Goal: Task Accomplishment & Management: Manage account settings

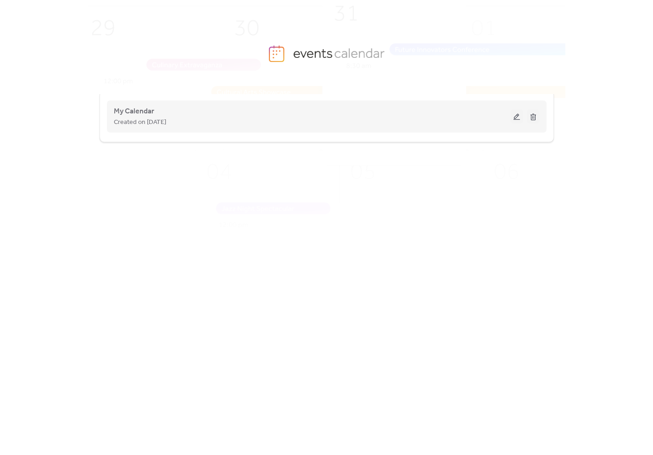
click at [514, 117] on button at bounding box center [516, 117] width 13 height 14
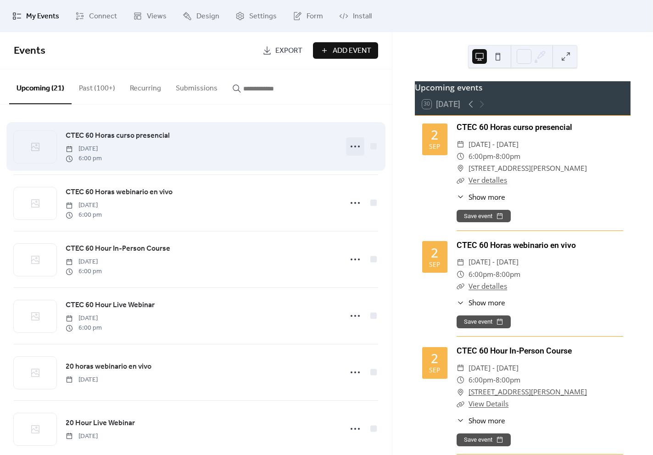
click at [353, 147] on icon at bounding box center [355, 146] width 15 height 15
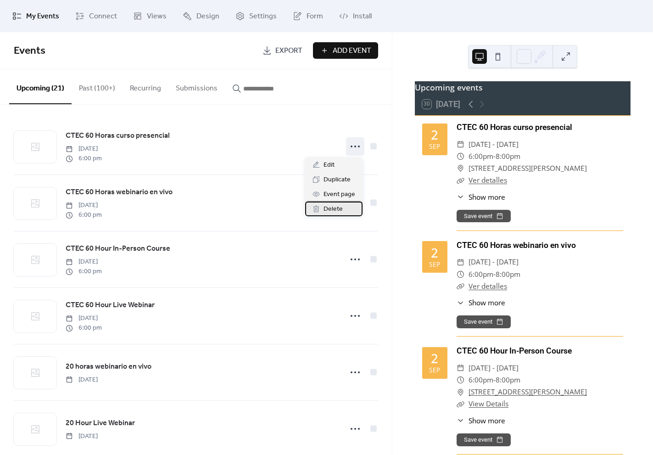
click at [336, 209] on span "Delete" at bounding box center [333, 209] width 19 height 11
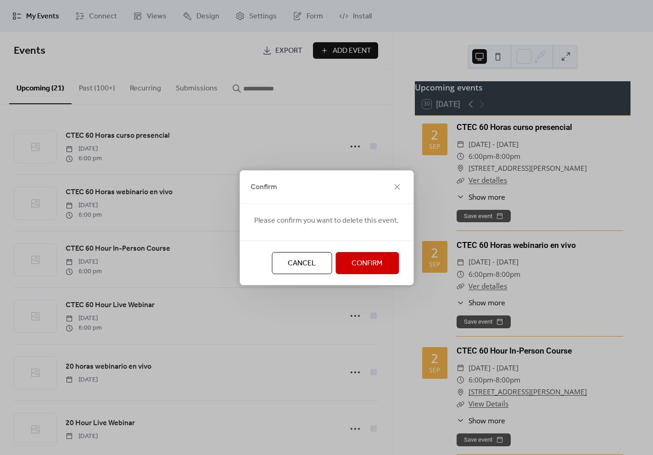
click at [368, 263] on span "Confirm" at bounding box center [367, 263] width 31 height 11
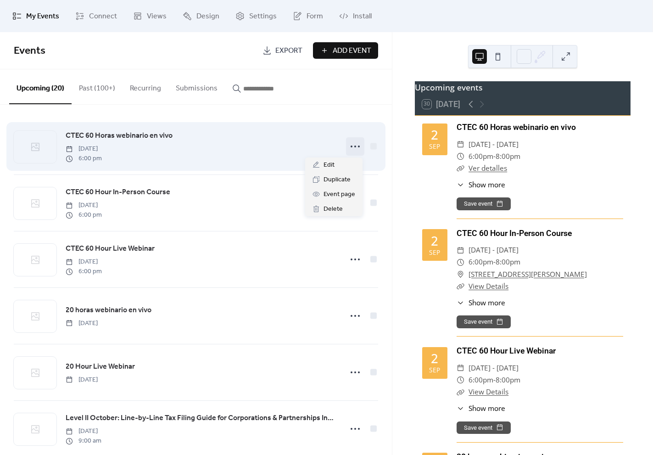
click at [354, 147] on circle at bounding box center [355, 146] width 2 height 2
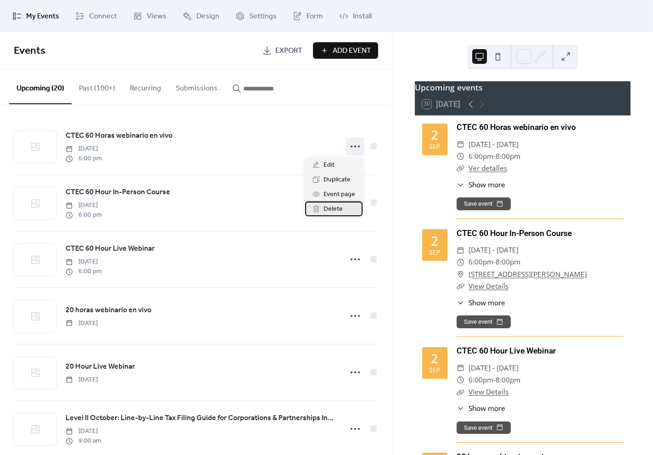
click at [332, 209] on span "Delete" at bounding box center [333, 209] width 19 height 11
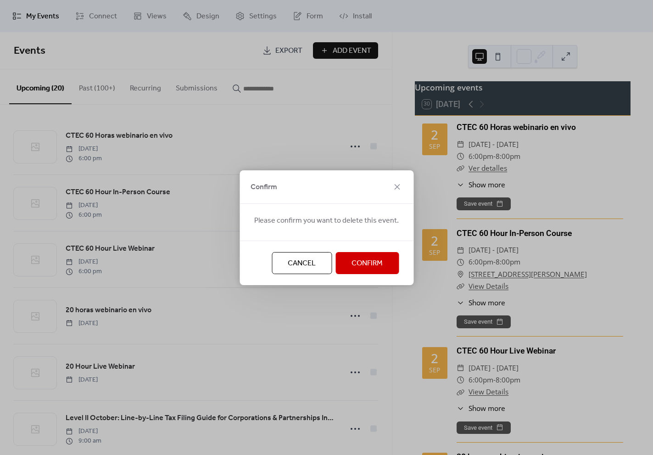
click at [367, 266] on span "Confirm" at bounding box center [367, 263] width 31 height 11
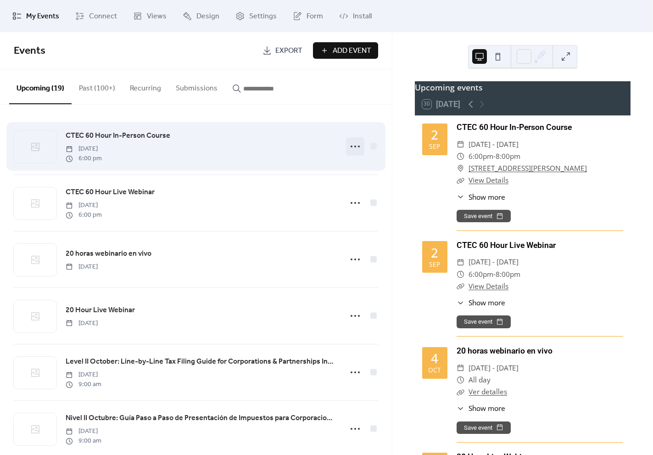
click at [348, 147] on icon at bounding box center [355, 146] width 15 height 15
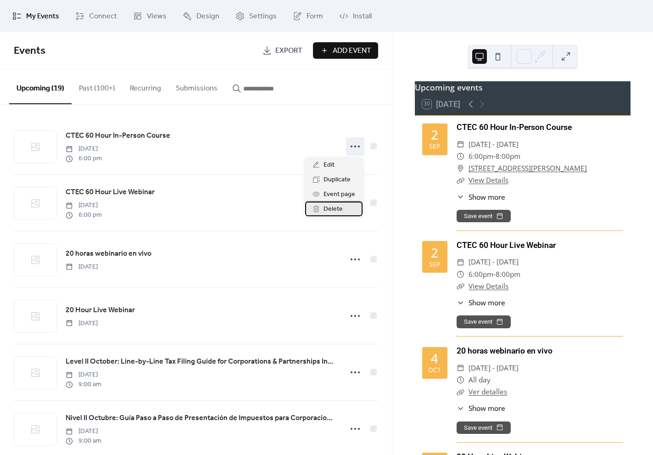
click at [343, 209] on div "Delete" at bounding box center [333, 208] width 57 height 15
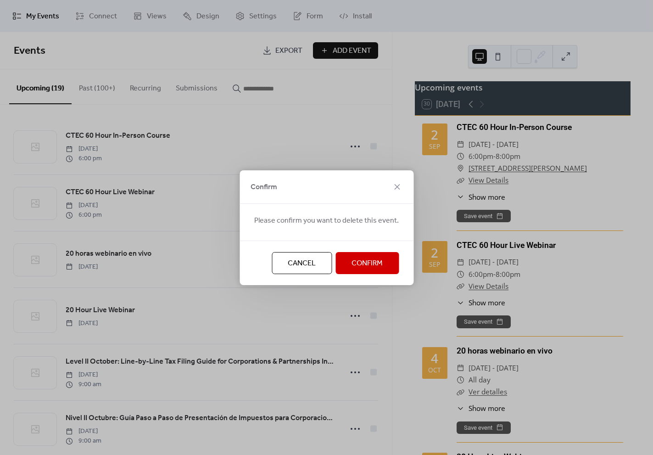
click at [370, 268] on span "Confirm" at bounding box center [367, 263] width 31 height 11
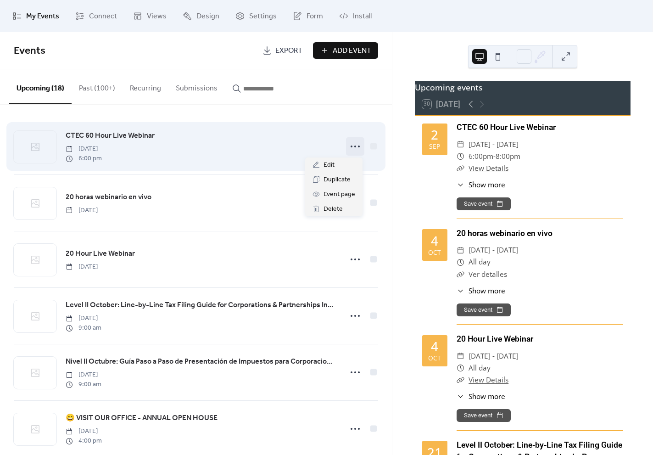
click at [354, 146] on circle at bounding box center [355, 146] width 2 height 2
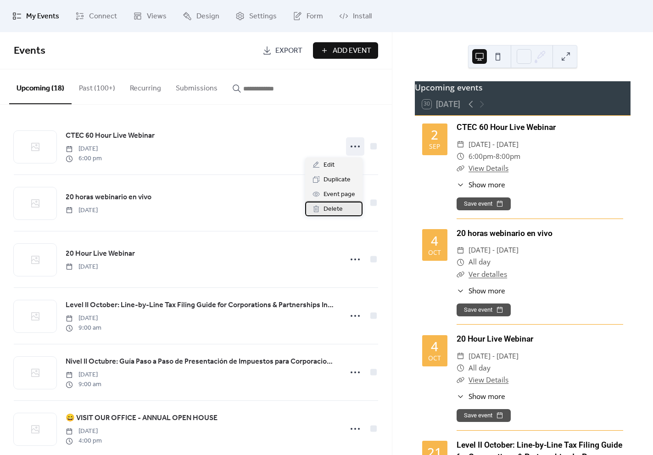
click at [336, 208] on span "Delete" at bounding box center [333, 209] width 19 height 11
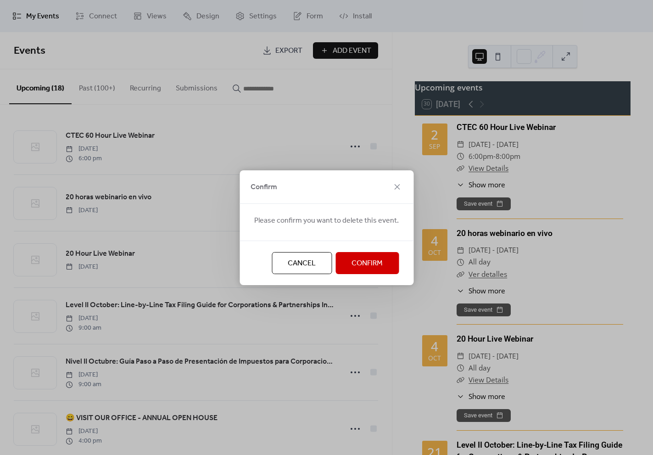
click at [369, 262] on span "Confirm" at bounding box center [367, 263] width 31 height 11
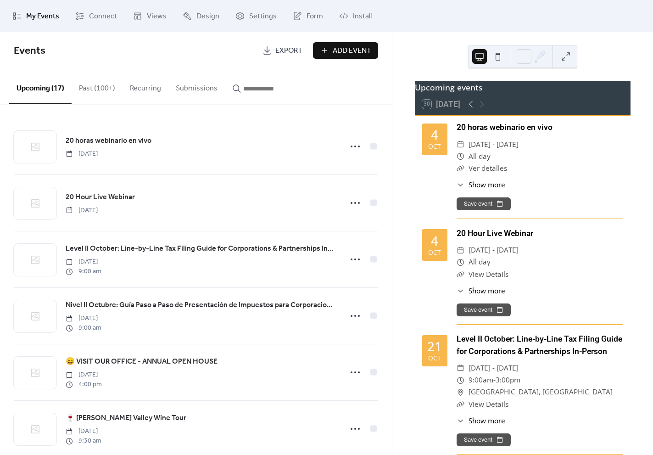
click at [454, 19] on ul "My Events Connect Views Design Settings Form Install" at bounding box center [327, 16] width 642 height 25
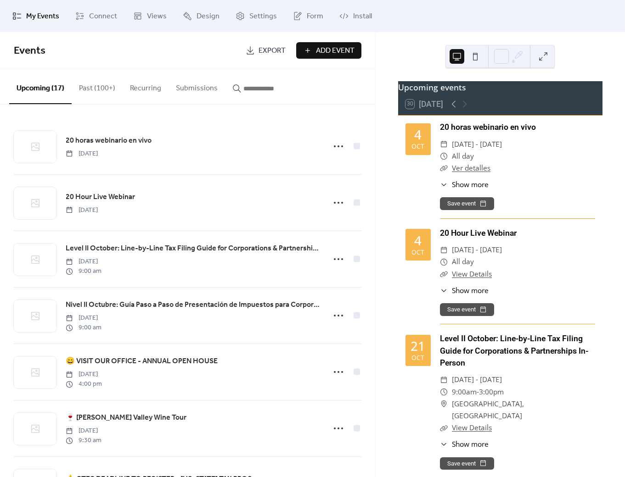
click at [407, 3] on div "My Events Connect Views Design Settings Form Install" at bounding box center [312, 16] width 625 height 32
click at [328, 48] on span "Add Event" at bounding box center [335, 50] width 39 height 11
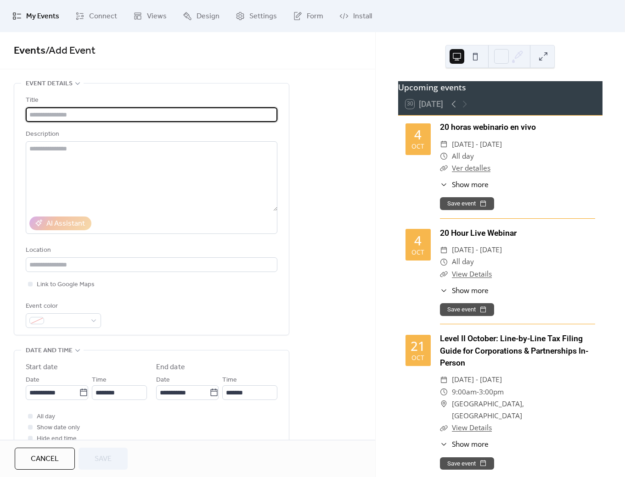
click at [327, 108] on div "**********" at bounding box center [187, 418] width 375 height 670
click at [175, 118] on input "text" at bounding box center [152, 114] width 252 height 15
click at [360, 44] on div "Events / Add Event" at bounding box center [187, 50] width 375 height 37
